Goal: Task Accomplishment & Management: Manage account settings

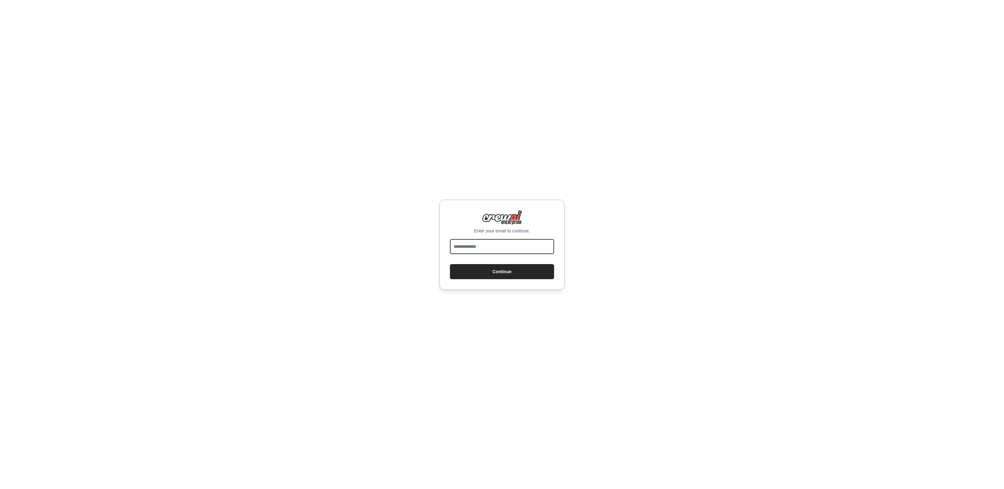
click at [462, 244] on input "email" at bounding box center [502, 246] width 104 height 15
type input "**********"
click at [481, 268] on button "Continue" at bounding box center [502, 271] width 104 height 15
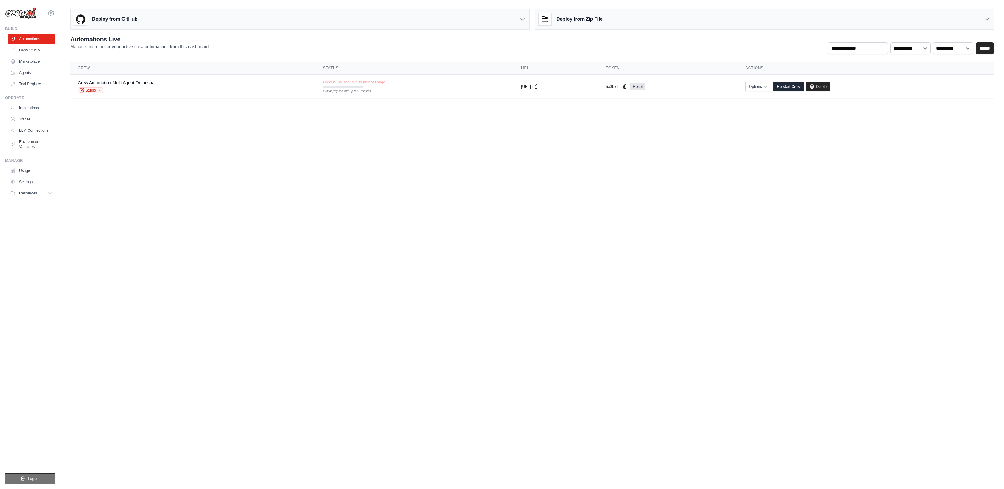
click at [34, 476] on span "Logout" at bounding box center [34, 478] width 12 height 5
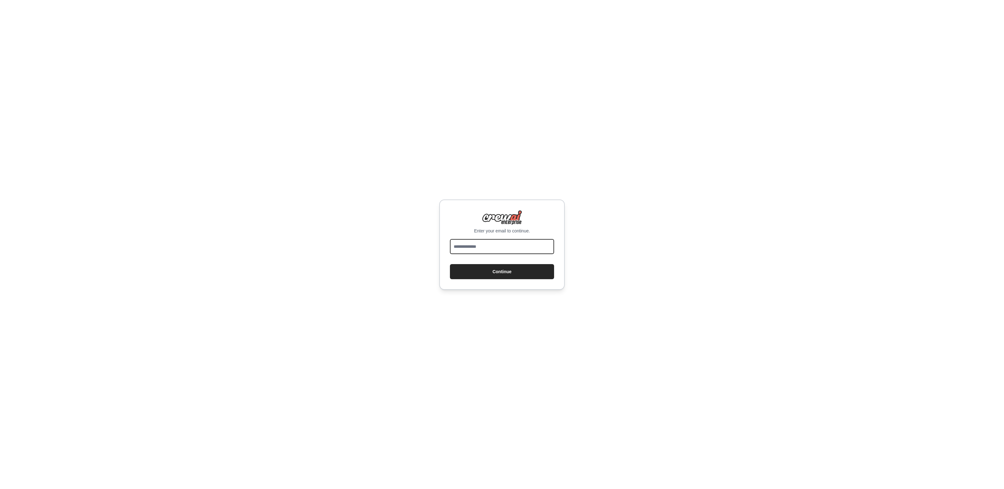
click at [474, 242] on input "email" at bounding box center [502, 246] width 104 height 15
click at [400, 296] on div "Enter your email to continue. Continue" at bounding box center [502, 244] width 1004 height 489
click at [491, 245] on input "email" at bounding box center [502, 246] width 104 height 15
click at [387, 334] on div "Enter your email to continue. Continue" at bounding box center [502, 244] width 1004 height 489
click at [163, 104] on div "Enter your email to continue. Continue" at bounding box center [502, 244] width 1004 height 489
